Goal: Browse casually: Explore the website without a specific task or goal

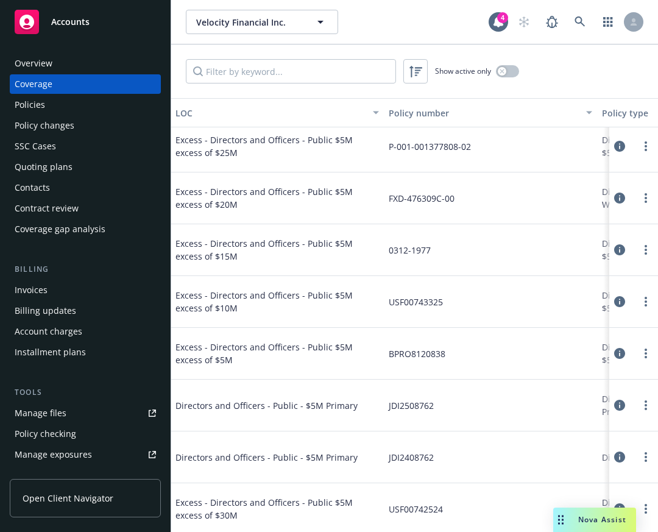
scroll to position [643, 1]
